Goal: Download file/media

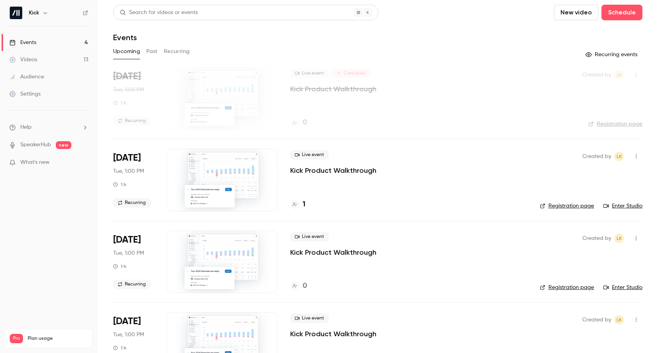
click at [146, 51] on button "Past" at bounding box center [151, 51] width 11 height 12
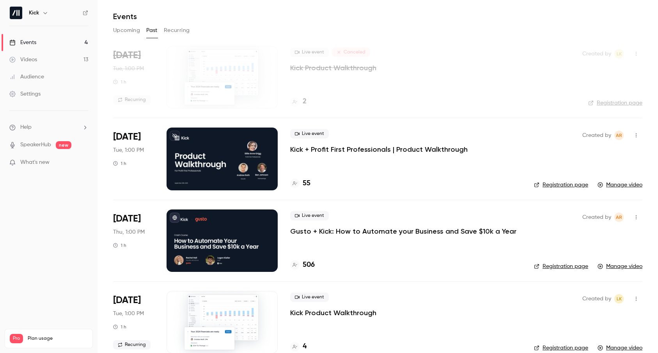
scroll to position [23, 0]
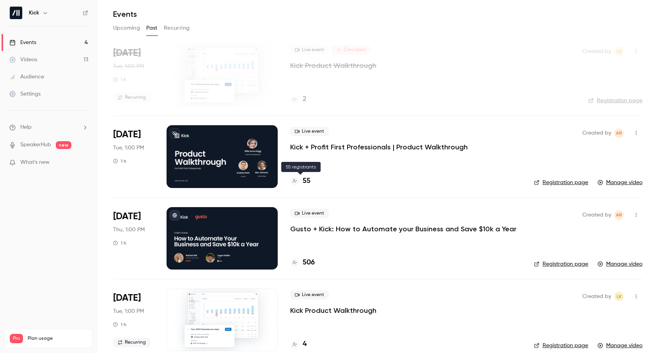
click at [306, 177] on h4 "55" at bounding box center [307, 181] width 8 height 11
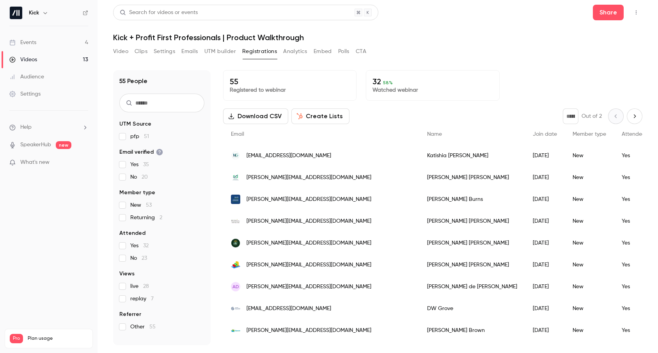
click at [255, 115] on button "Download CSV" at bounding box center [255, 116] width 65 height 16
